Goal: Information Seeking & Learning: Learn about a topic

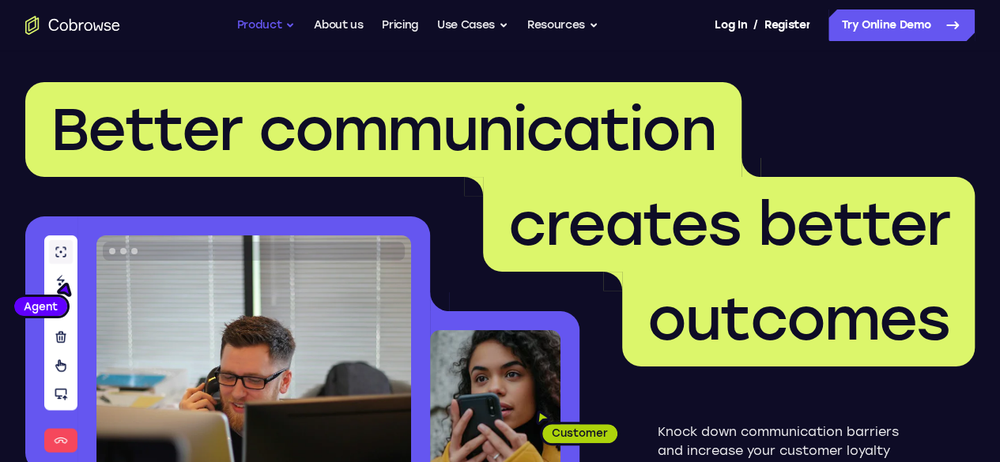
click at [280, 26] on button "Product" at bounding box center [266, 25] width 58 height 32
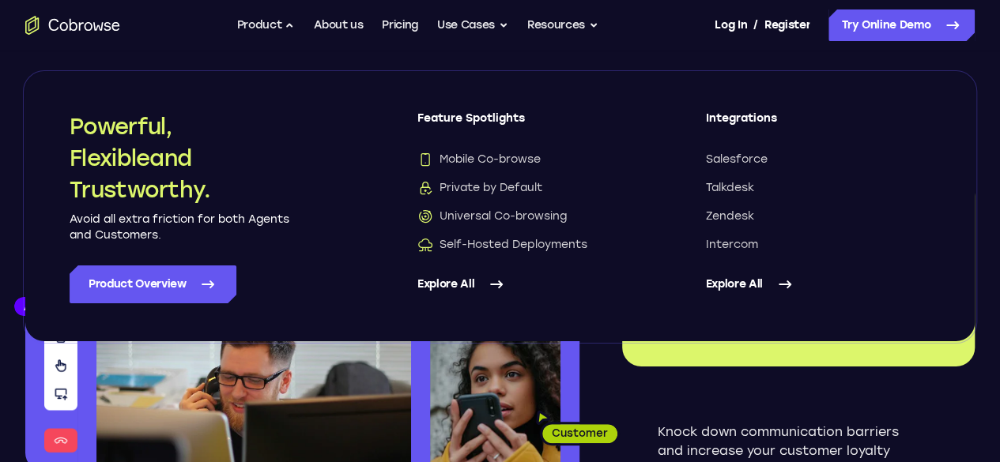
click at [11, 216] on header "Better communication creates better outcomes Customer Agent Agent Knock down co…" at bounding box center [500, 316] width 1000 height 530
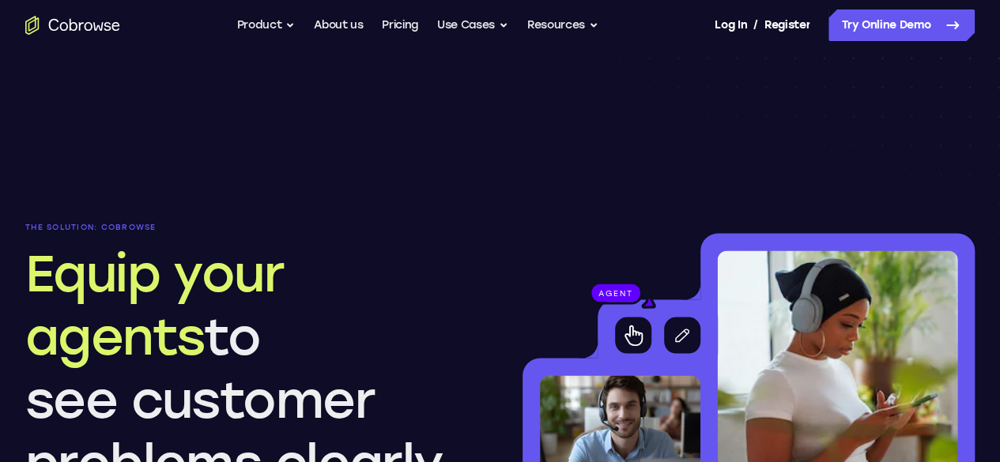
scroll to position [1225, 0]
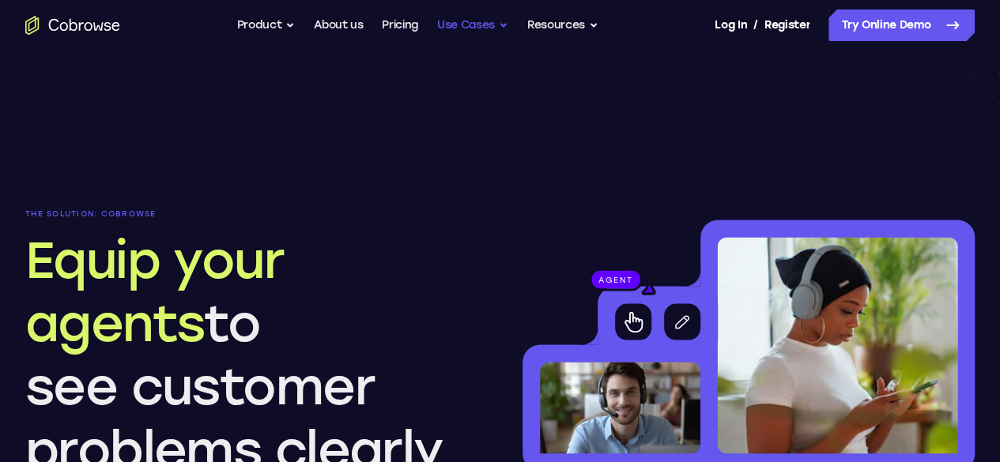
click at [474, 18] on button "Use Cases" at bounding box center [472, 25] width 71 height 32
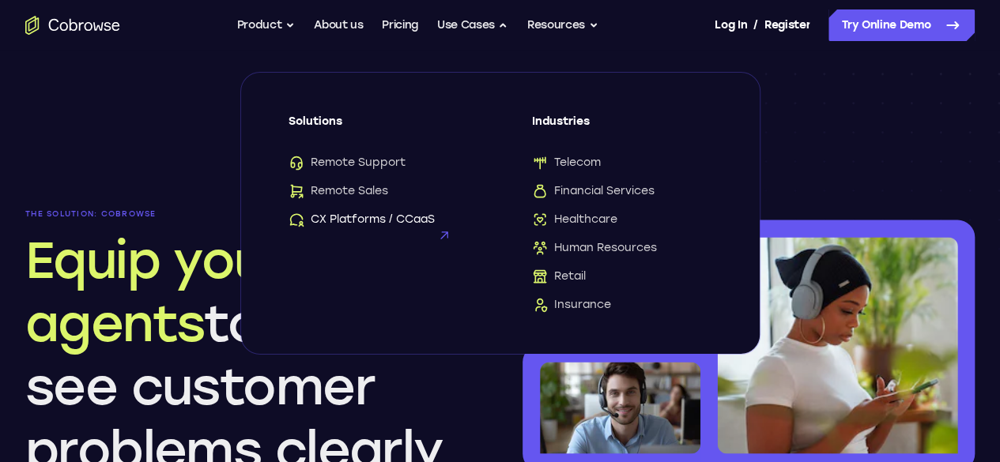
click at [402, 217] on span "CX Platforms / CCaaS" at bounding box center [361, 220] width 146 height 16
click at [606, 192] on span "Financial Services" at bounding box center [593, 191] width 122 height 16
click at [591, 303] on span "Insurance" at bounding box center [571, 305] width 79 height 16
click at [570, 277] on span "Retail" at bounding box center [559, 277] width 54 height 16
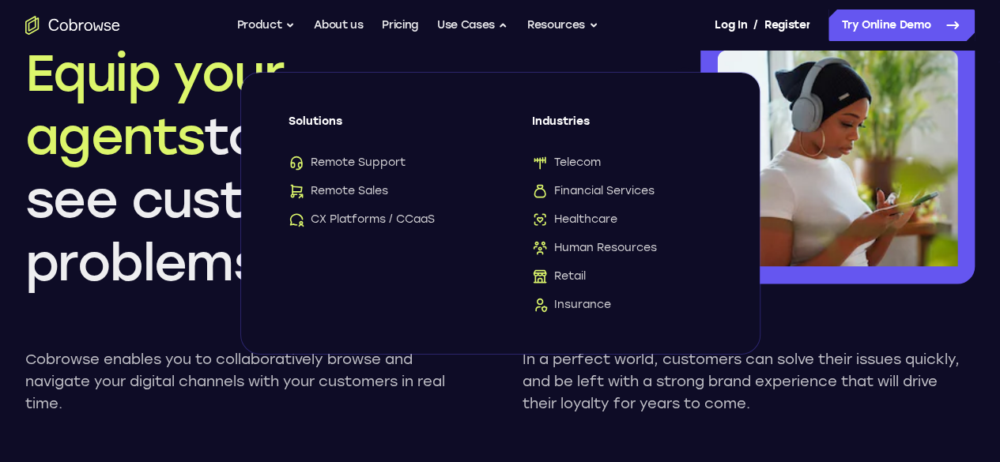
scroll to position [1414, 0]
click at [40, 279] on section "agent The solution: Cobrowse Equip your agents to see customer problems clearly…" at bounding box center [500, 217] width 1000 height 594
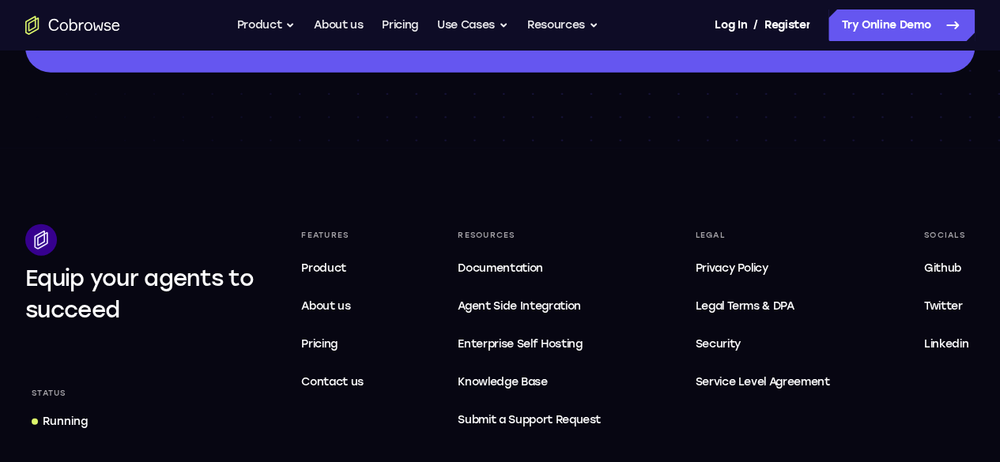
scroll to position [5099, 0]
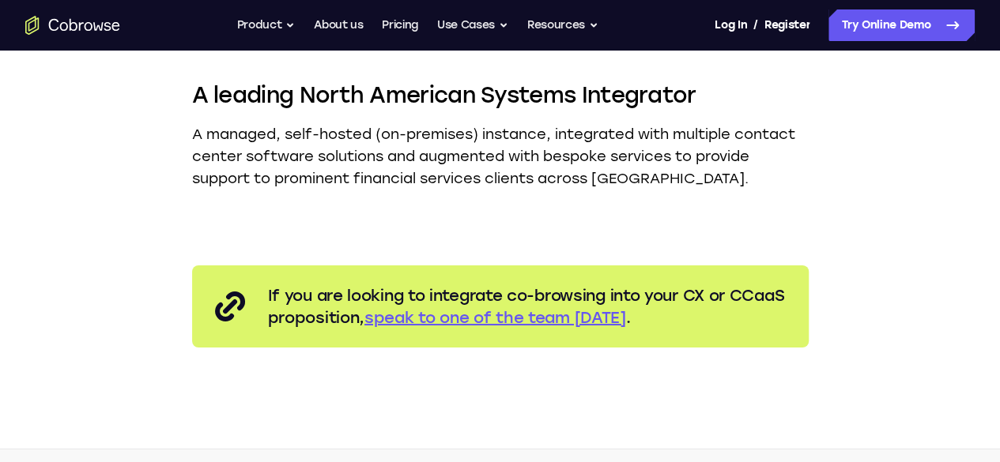
scroll to position [2788, 0]
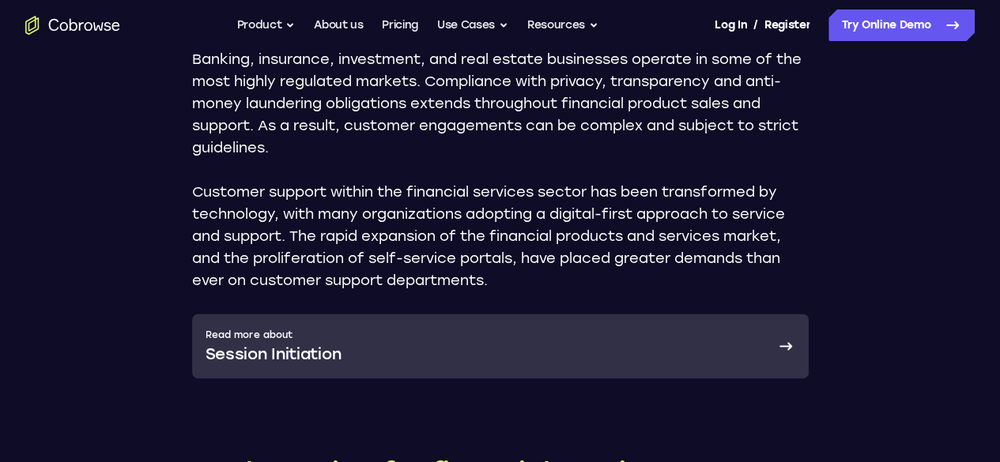
scroll to position [1146, 0]
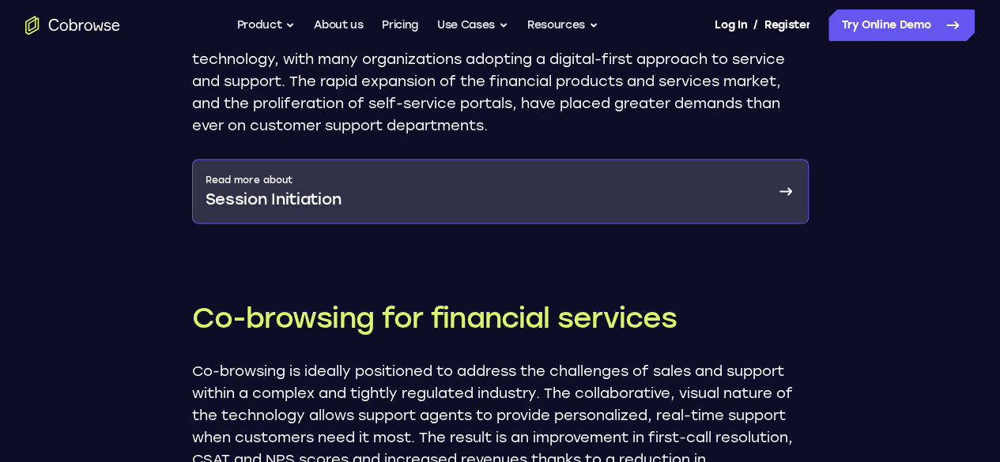
click at [308, 188] on p "Session Initiation" at bounding box center [273, 199] width 136 height 22
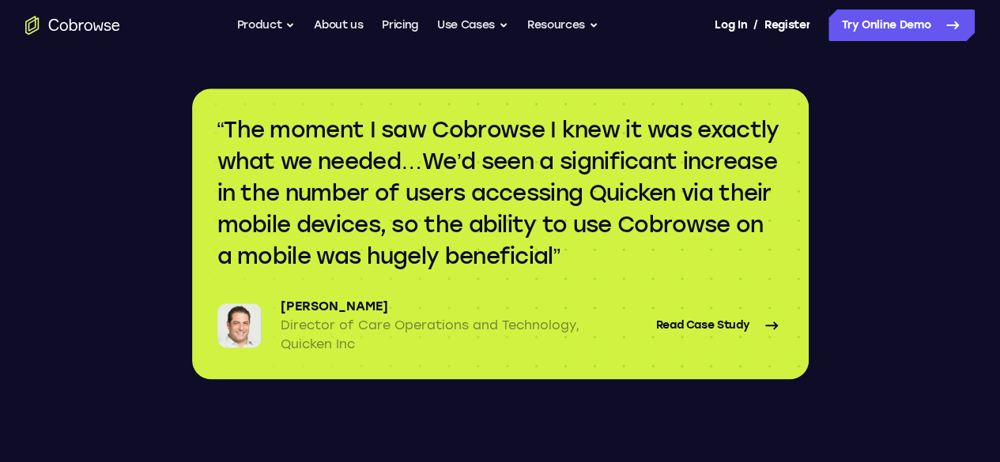
scroll to position [3793, 0]
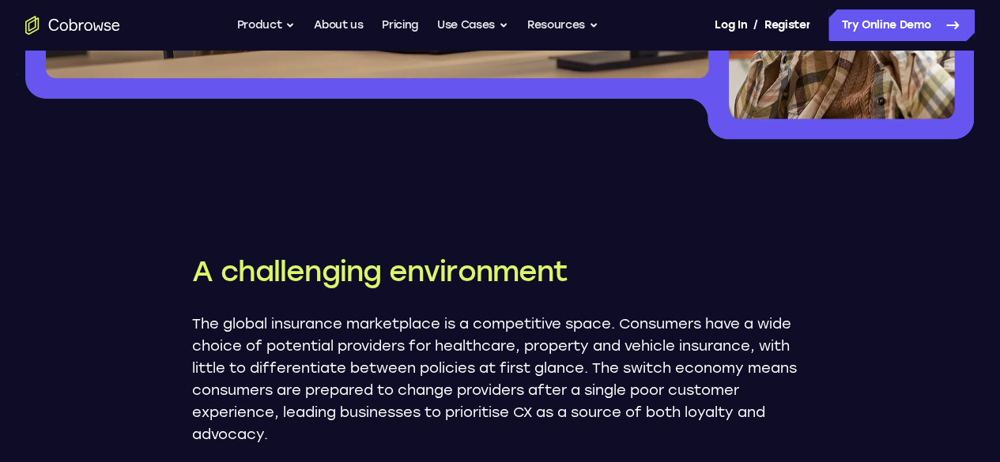
scroll to position [1290, 0]
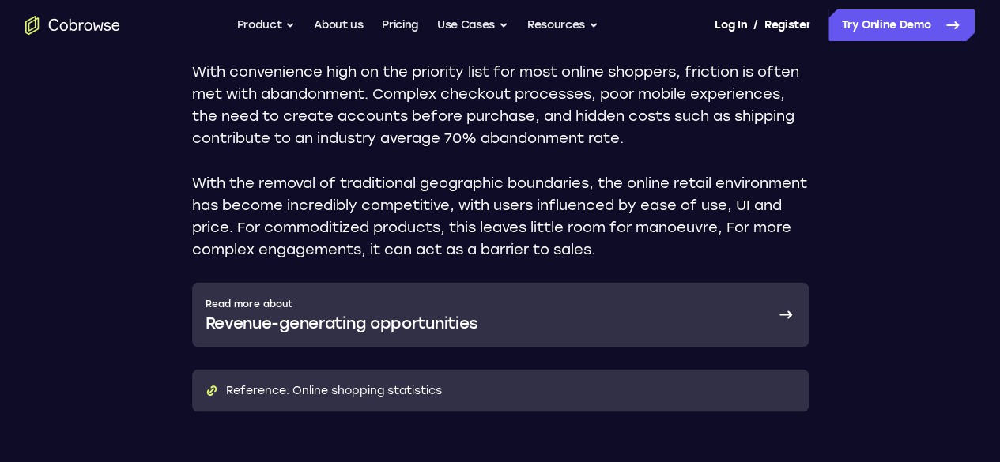
scroll to position [1397, 0]
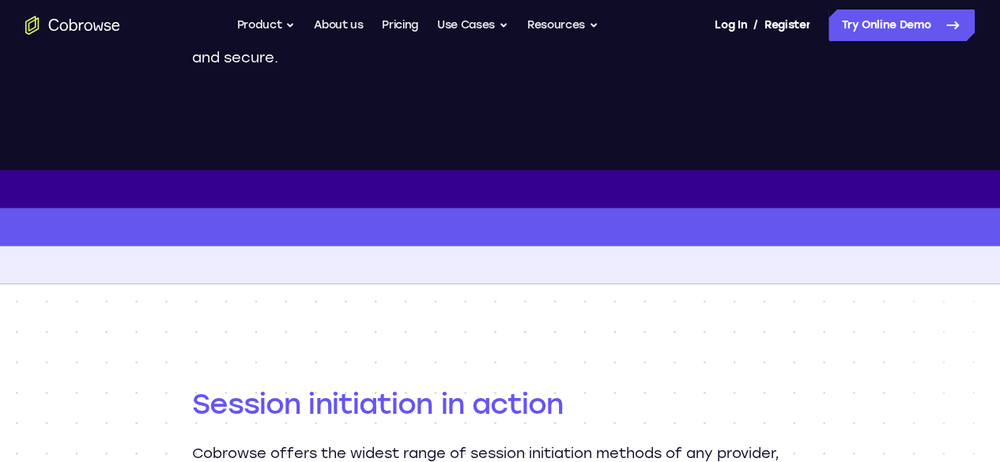
scroll to position [1262, 0]
